Goal: Task Accomplishment & Management: Manage account settings

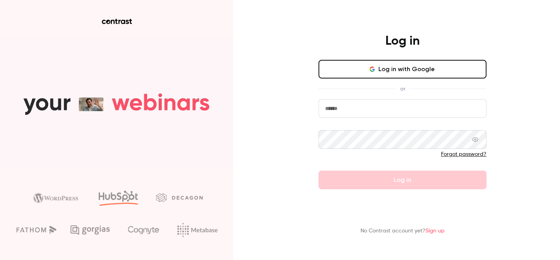
click at [368, 71] on button "Log in with Google" at bounding box center [402, 69] width 168 height 19
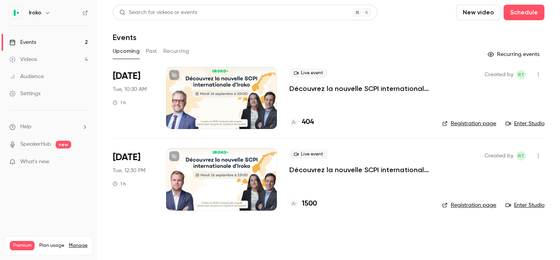
click at [478, 11] on button "New video" at bounding box center [478, 13] width 44 height 16
click at [533, 15] on div at bounding box center [280, 130] width 560 height 260
click at [532, 12] on button "Schedule" at bounding box center [524, 13] width 41 height 16
click at [500, 37] on div "One time event" at bounding box center [508, 34] width 59 height 8
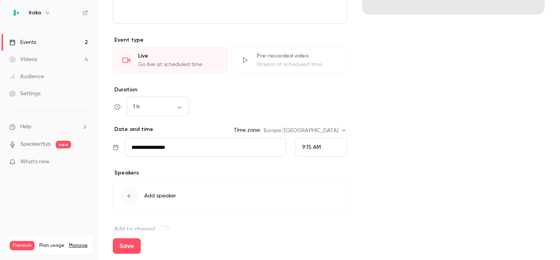
scroll to position [171, 0]
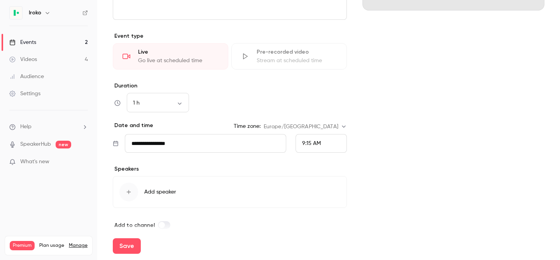
click at [305, 147] on div "9:15 AM" at bounding box center [311, 144] width 19 height 8
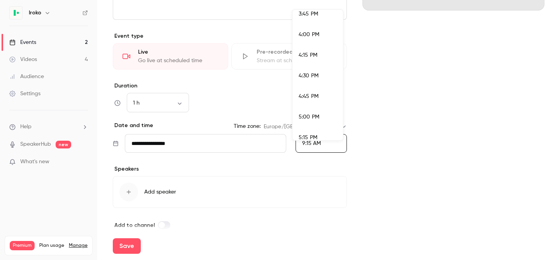
click at [306, 37] on span "4:00 PM" at bounding box center [309, 34] width 21 height 5
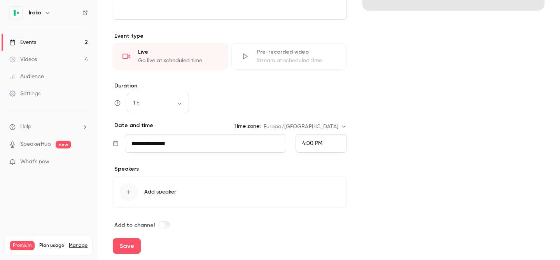
click at [434, 158] on div "Cover image Iroko Sep 10, 4:00 PM Test webinaire" at bounding box center [453, 64] width 182 height 331
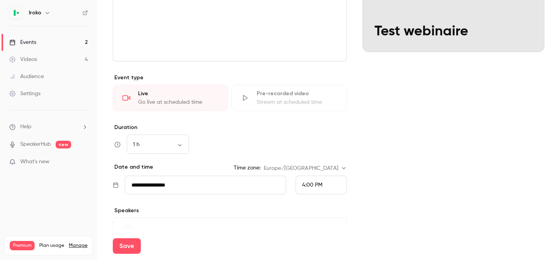
scroll to position [134, 0]
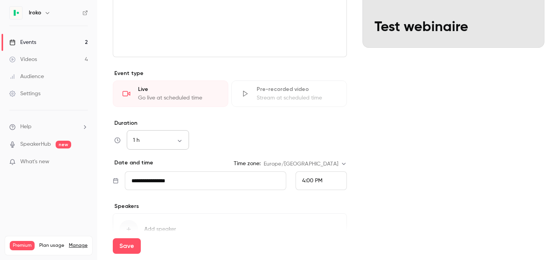
click at [150, 141] on body "**********" at bounding box center [280, 130] width 560 height 260
click at [327, 144] on div at bounding box center [280, 130] width 560 height 260
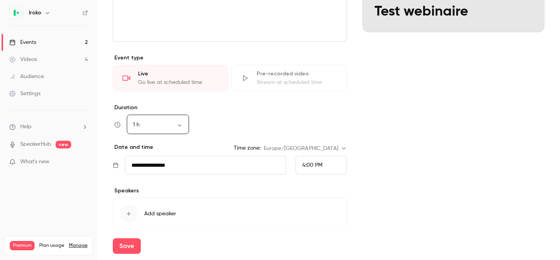
scroll to position [23, 0]
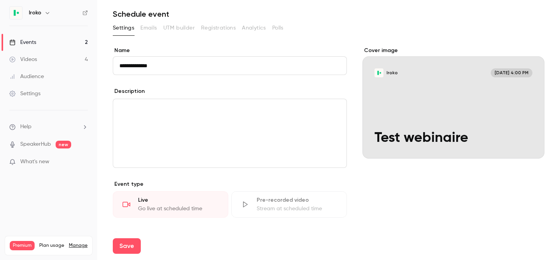
click at [187, 71] on input "**********" at bounding box center [230, 65] width 234 height 19
type input "**********"
click at [429, 179] on div "Cover image [PERSON_NAME] [DATE] 4:00 PM Test webinaire [DATE]" at bounding box center [453, 212] width 182 height 331
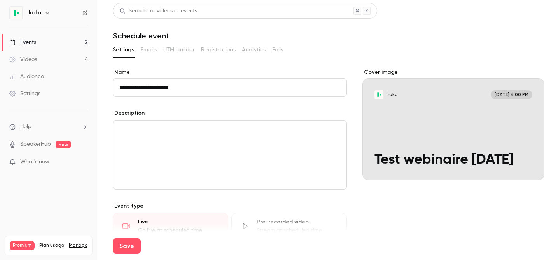
scroll to position [0, 0]
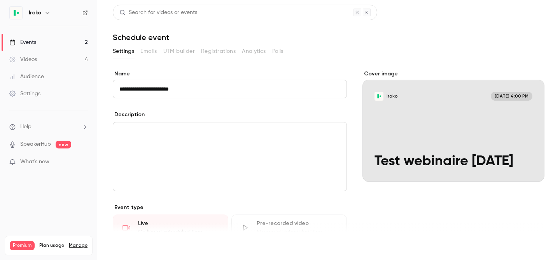
click at [126, 250] on button "Save" at bounding box center [127, 246] width 28 height 16
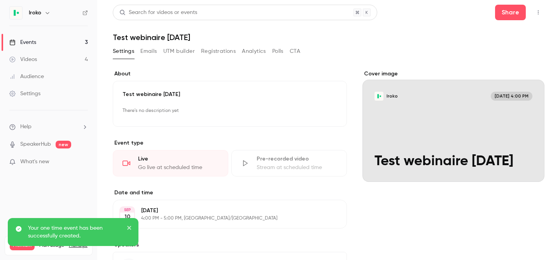
click at [212, 52] on button "Registrations" at bounding box center [218, 51] width 35 height 12
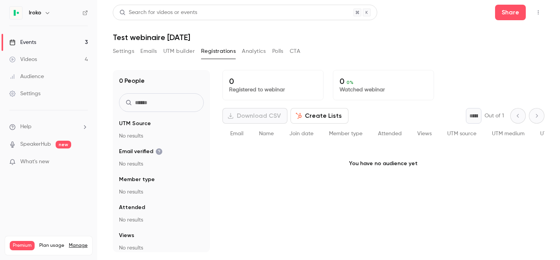
click at [126, 52] on button "Settings" at bounding box center [123, 51] width 21 height 12
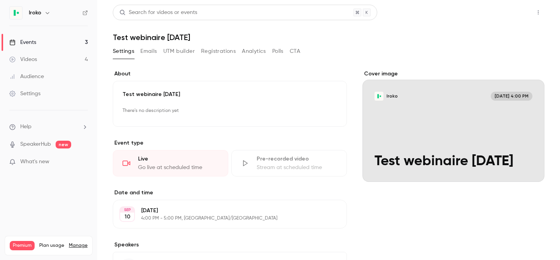
click at [510, 13] on button "Share" at bounding box center [510, 13] width 31 height 16
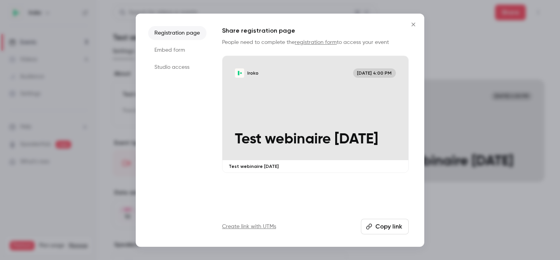
drag, startPoint x: 383, startPoint y: 221, endPoint x: 437, endPoint y: 154, distance: 86.5
click at [383, 220] on button "Copy link" at bounding box center [385, 227] width 48 height 16
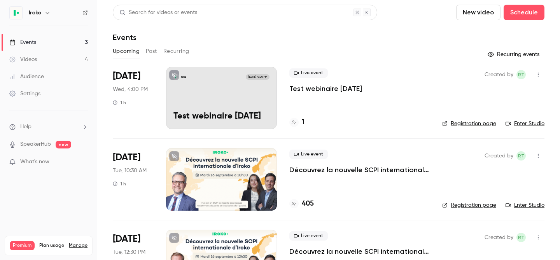
click at [323, 89] on p "Test webinaire [DATE]" at bounding box center [325, 88] width 73 height 9
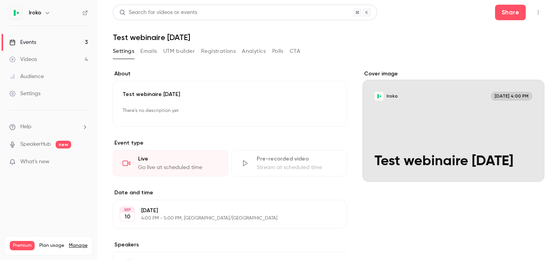
scroll to position [68, 0]
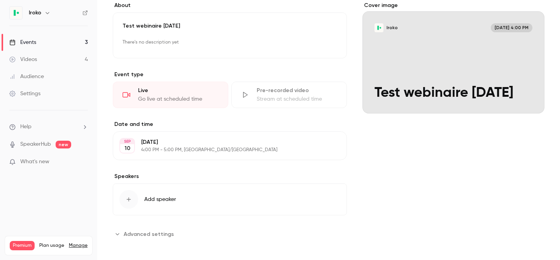
click at [326, 149] on button "Edit" at bounding box center [326, 146] width 28 height 12
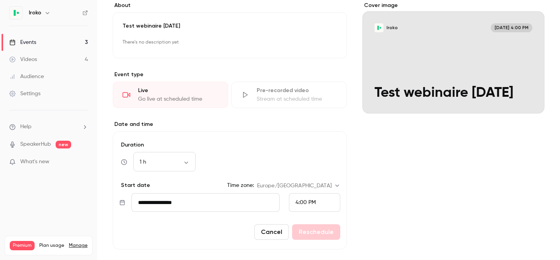
click at [166, 195] on input "**********" at bounding box center [205, 202] width 148 height 19
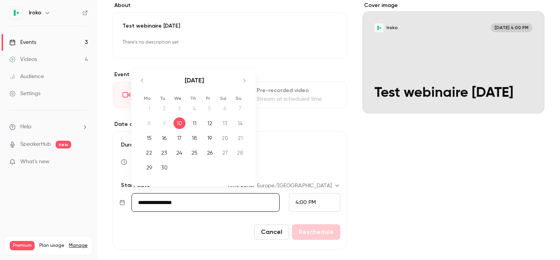
click at [198, 126] on div "11" at bounding box center [195, 123] width 12 height 12
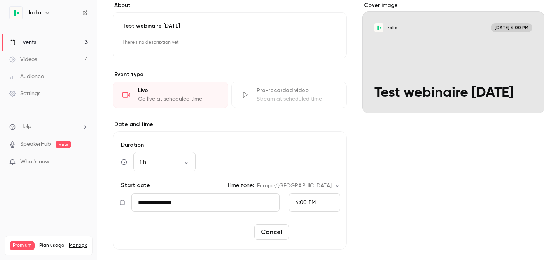
click at [316, 233] on button "Reschedule" at bounding box center [316, 232] width 48 height 16
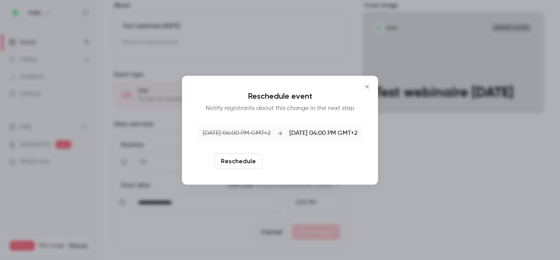
click at [299, 160] on button "Reschedule and notify" at bounding box center [306, 162] width 80 height 16
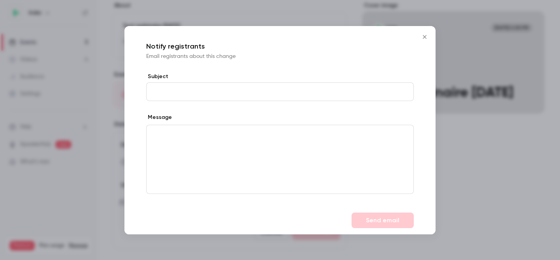
drag, startPoint x: 427, startPoint y: 33, endPoint x: 382, endPoint y: 148, distance: 123.6
click at [427, 33] on button "Close" at bounding box center [425, 37] width 16 height 16
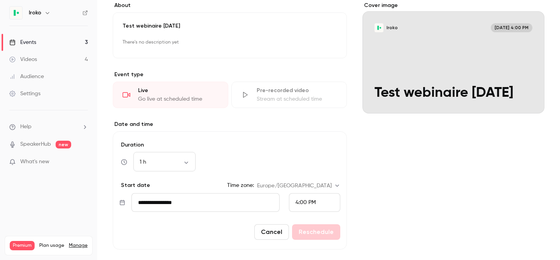
click at [220, 196] on input "**********" at bounding box center [205, 202] width 148 height 19
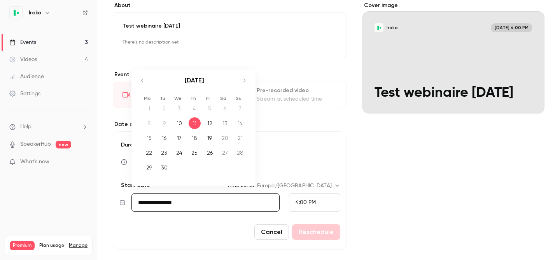
click at [181, 122] on div "10" at bounding box center [179, 123] width 12 height 12
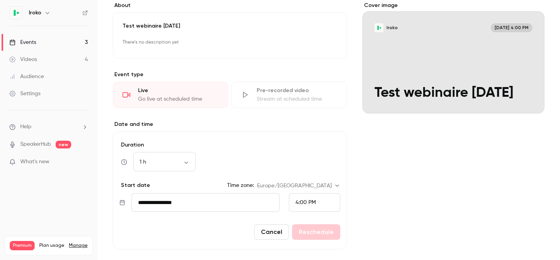
click at [173, 208] on input "**********" at bounding box center [205, 202] width 148 height 19
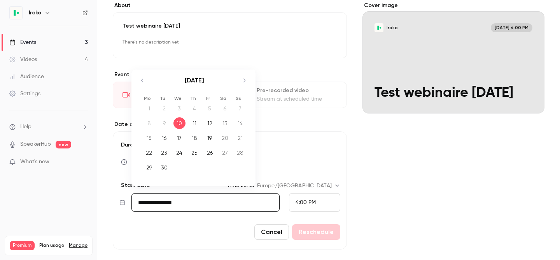
click at [191, 122] on div "11" at bounding box center [195, 123] width 12 height 12
type input "**********"
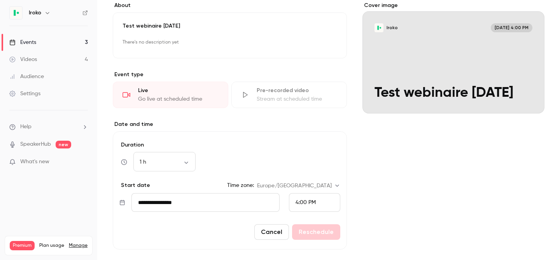
click at [413, 213] on div "Cover image [PERSON_NAME] [DATE] 4:00 PM Test webinaire [DATE]" at bounding box center [453, 166] width 182 height 328
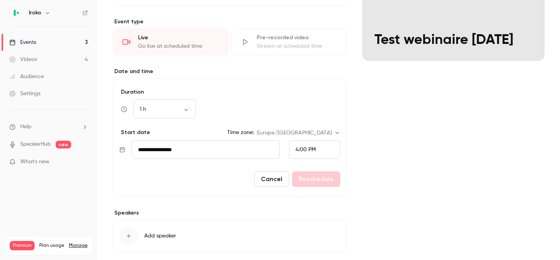
scroll to position [161, 0]
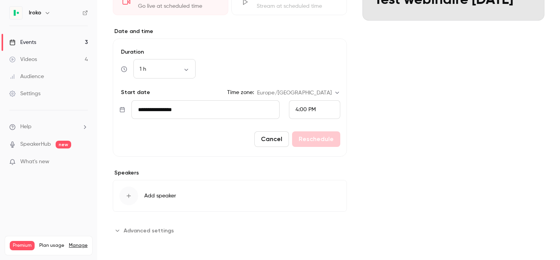
click at [279, 140] on button "Cancel" at bounding box center [271, 139] width 35 height 16
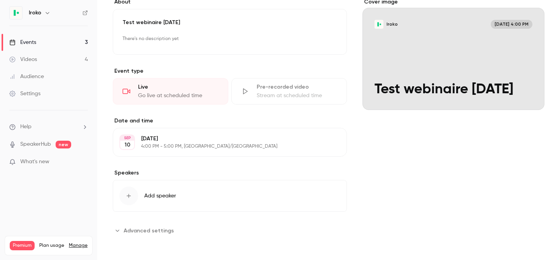
scroll to position [72, 0]
click at [320, 140] on button "Edit" at bounding box center [326, 142] width 28 height 12
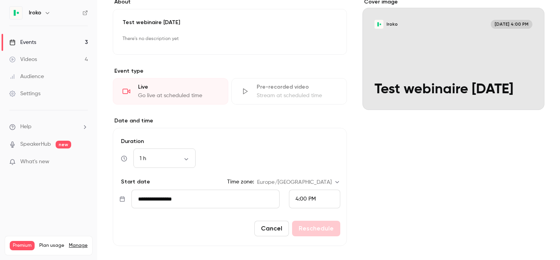
click at [164, 201] on input "**********" at bounding box center [205, 199] width 148 height 19
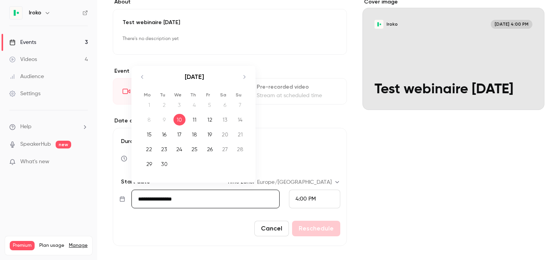
click at [196, 122] on div "11" at bounding box center [195, 120] width 12 height 12
type input "**********"
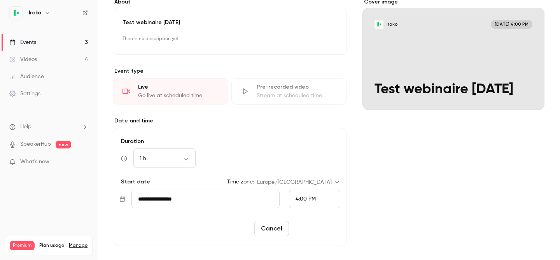
click at [317, 229] on button "Reschedule" at bounding box center [316, 229] width 48 height 16
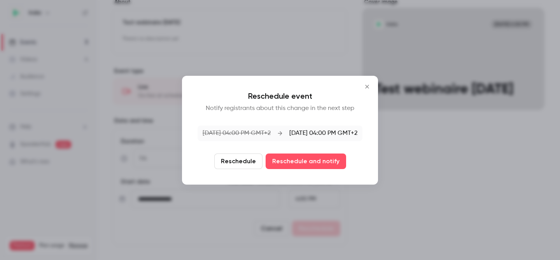
click at [224, 159] on button "Reschedule" at bounding box center [238, 162] width 48 height 16
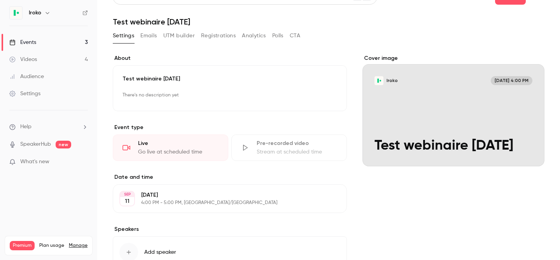
scroll to position [0, 0]
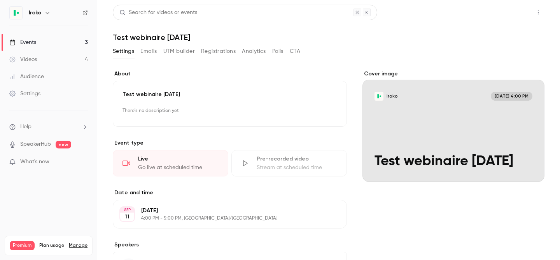
click at [504, 10] on button "Share" at bounding box center [510, 13] width 31 height 16
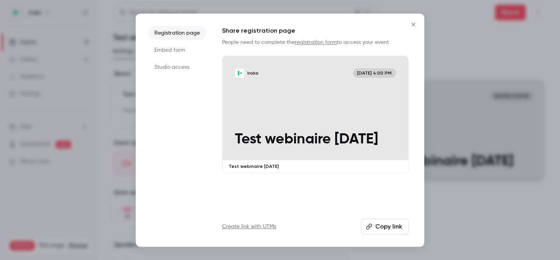
click at [384, 227] on button "Copy link" at bounding box center [385, 227] width 48 height 16
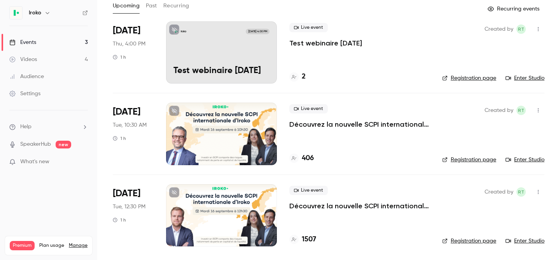
scroll to position [46, 0]
click at [325, 208] on p "Découvrez la nouvelle SCPI internationale signée [PERSON_NAME]" at bounding box center [359, 205] width 140 height 9
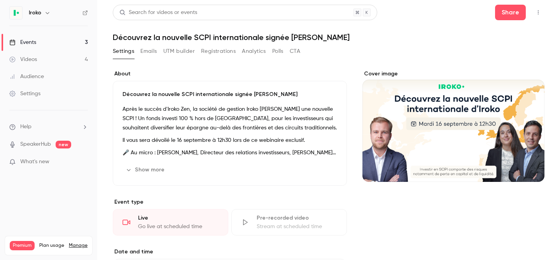
click at [212, 51] on button "Registrations" at bounding box center [218, 51] width 35 height 12
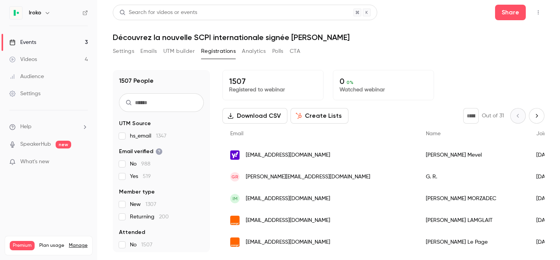
click at [257, 52] on button "Analytics" at bounding box center [254, 51] width 24 height 12
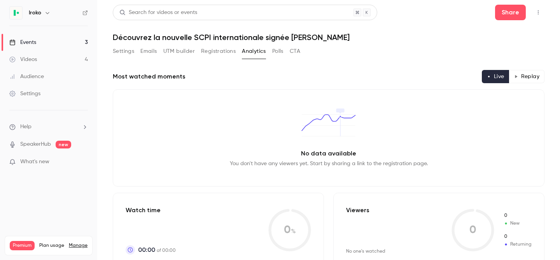
click at [232, 54] on button "Registrations" at bounding box center [218, 51] width 35 height 12
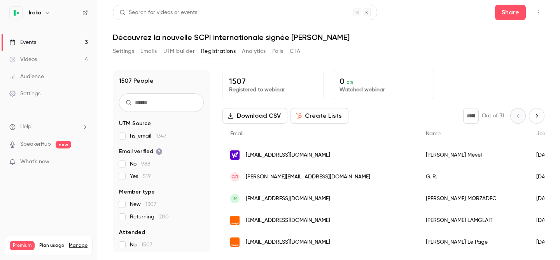
click at [257, 115] on button "Download CSV" at bounding box center [254, 116] width 65 height 16
